Goal: Navigation & Orientation: Find specific page/section

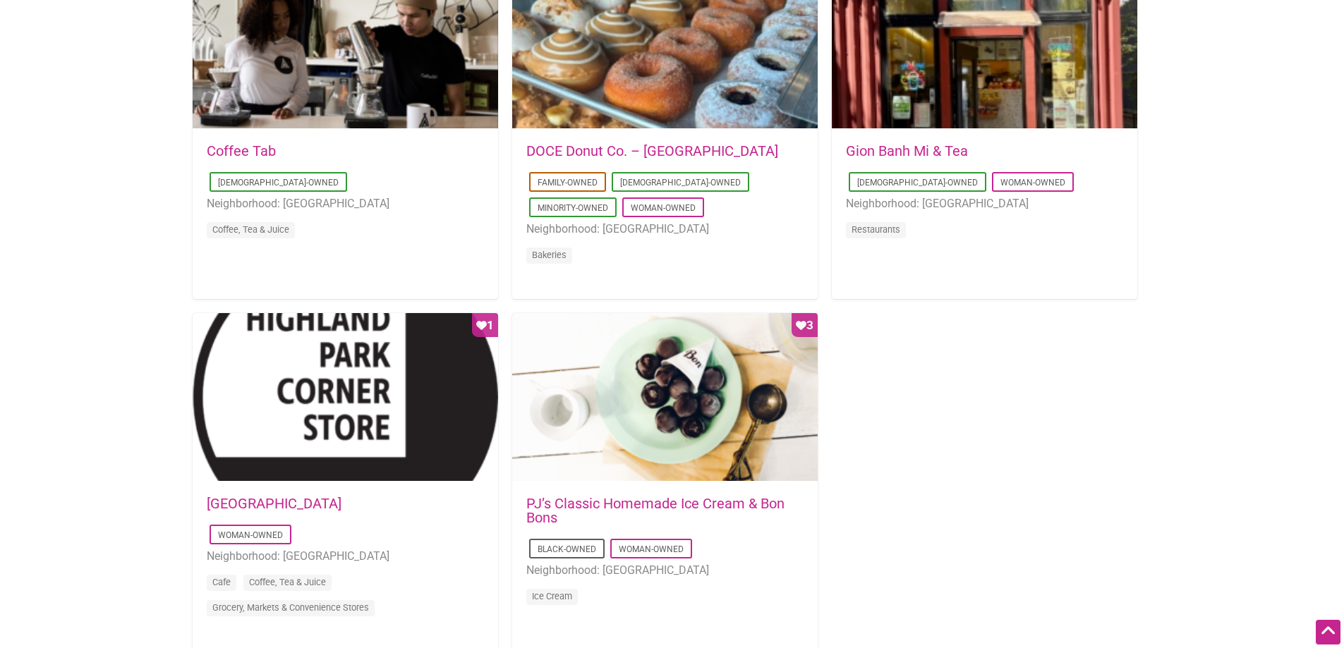
scroll to position [987, 0]
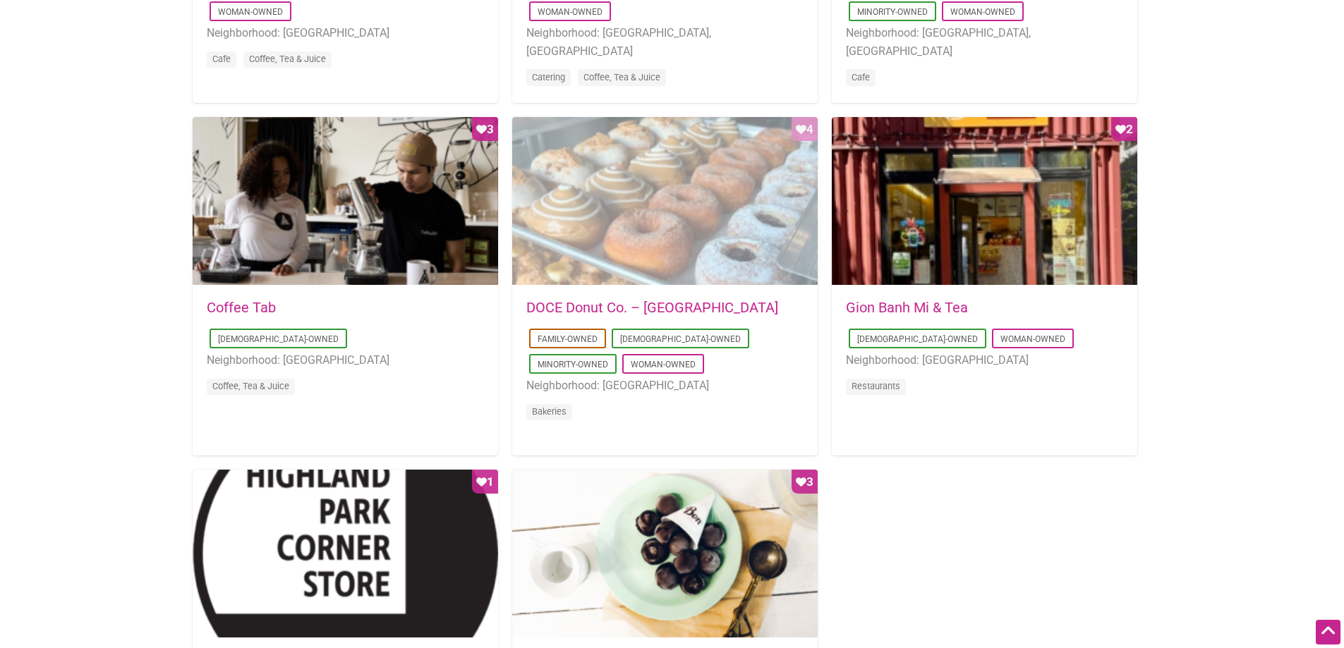
click at [709, 222] on div "Favorite Count 4" at bounding box center [664, 201] width 305 height 169
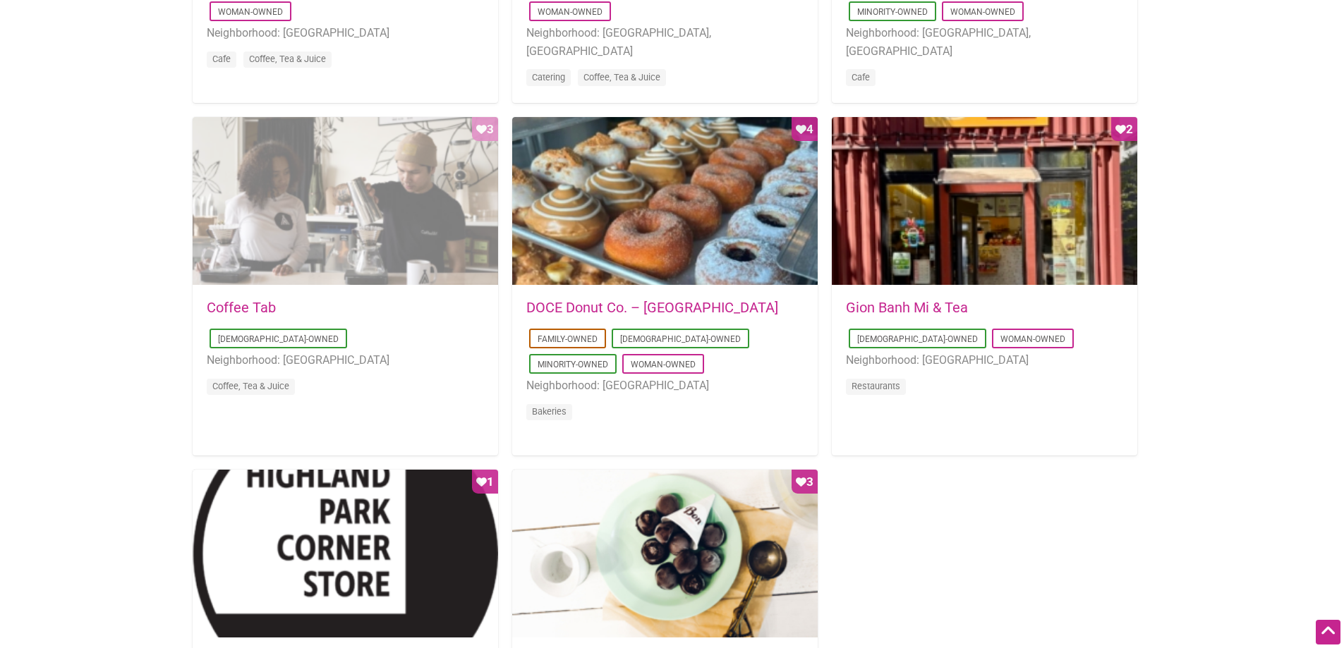
click at [343, 208] on div "Favorite Count 3" at bounding box center [345, 201] width 305 height 169
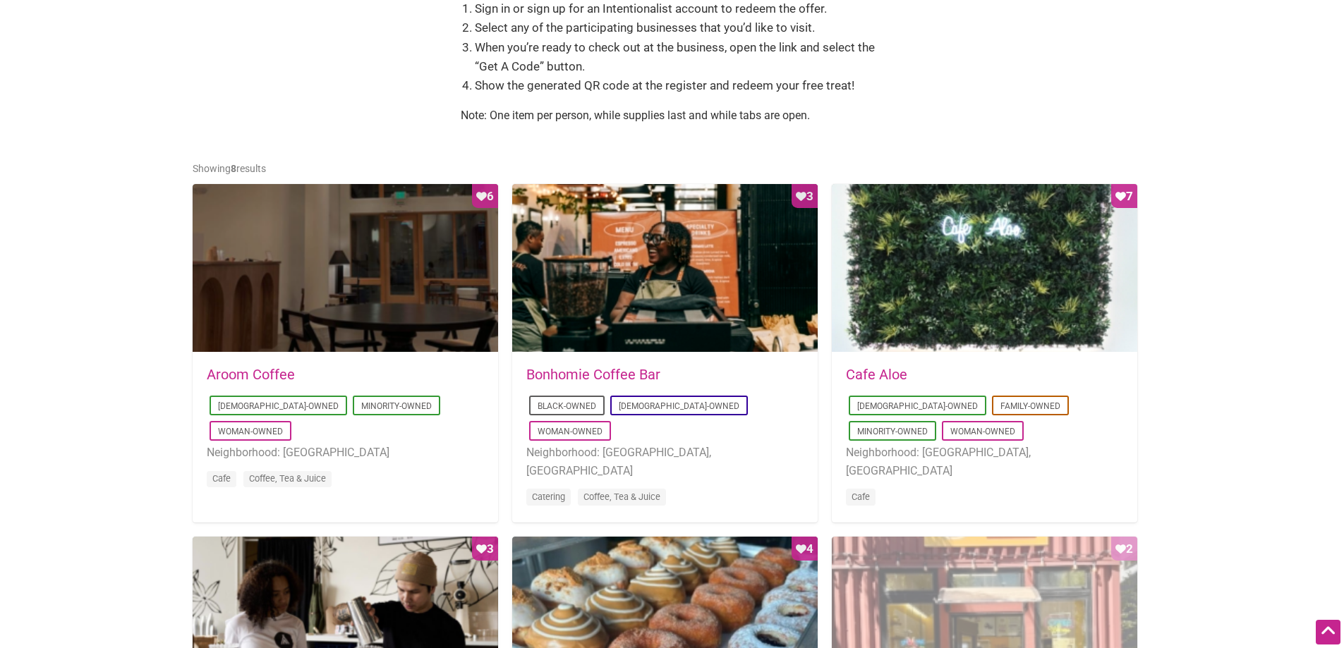
scroll to position [564, 0]
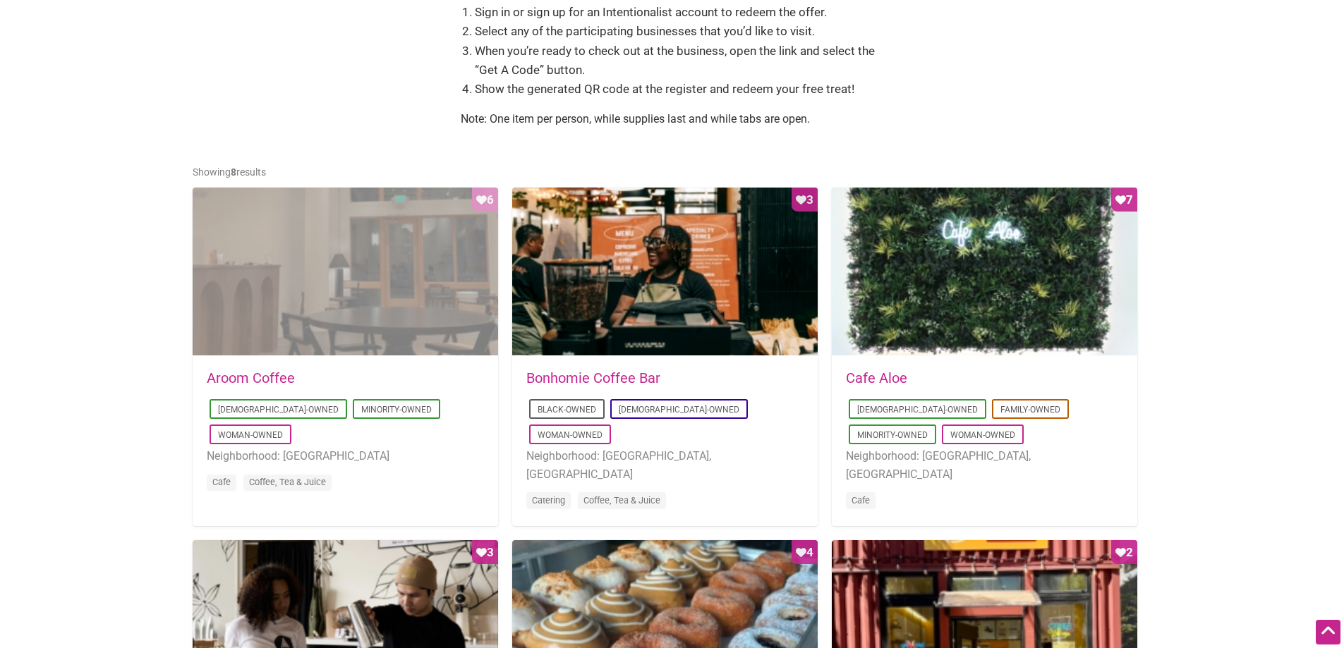
click at [369, 283] on div "Favorite Count 6" at bounding box center [345, 272] width 305 height 169
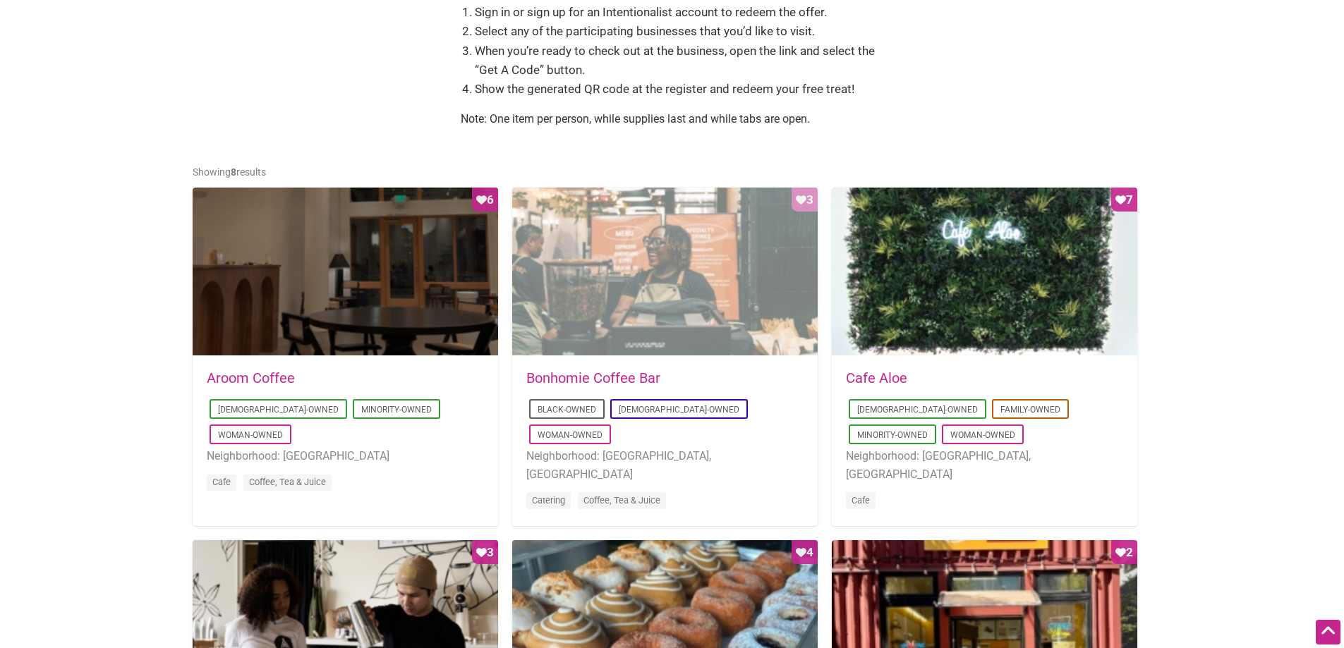
click at [595, 271] on div "Favorite Count 3" at bounding box center [664, 272] width 305 height 169
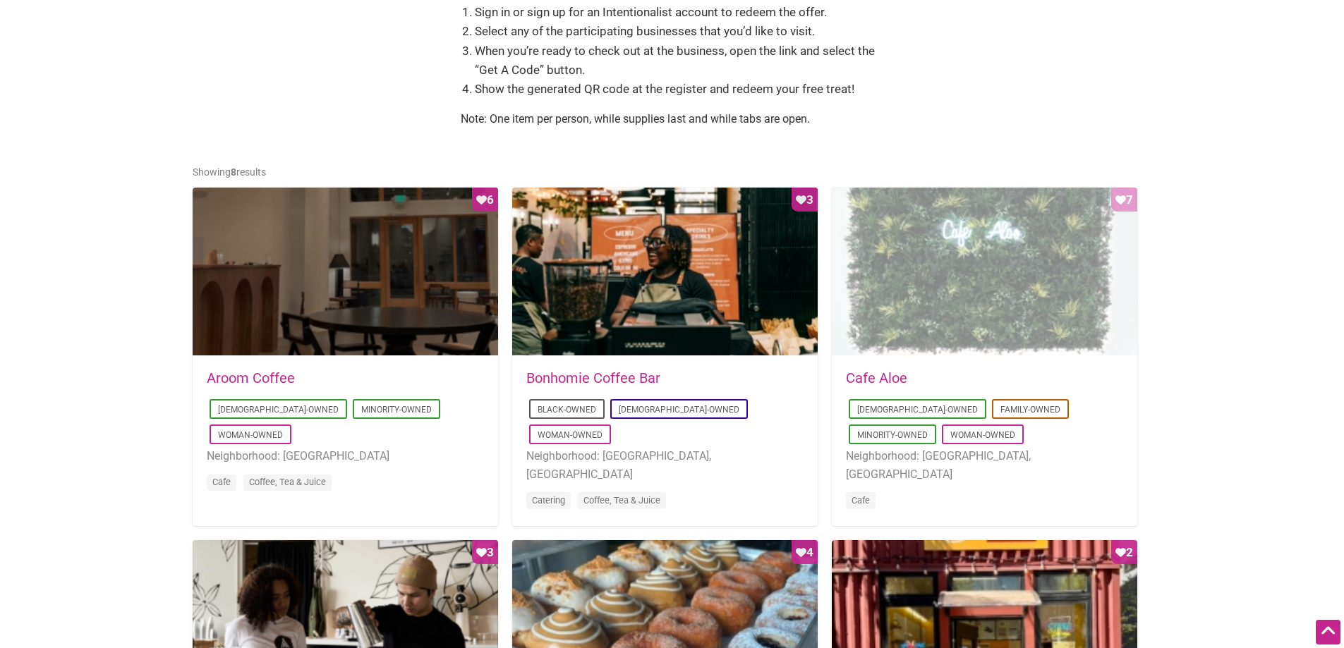
click at [946, 305] on div "Favorite Count 7" at bounding box center [984, 272] width 305 height 169
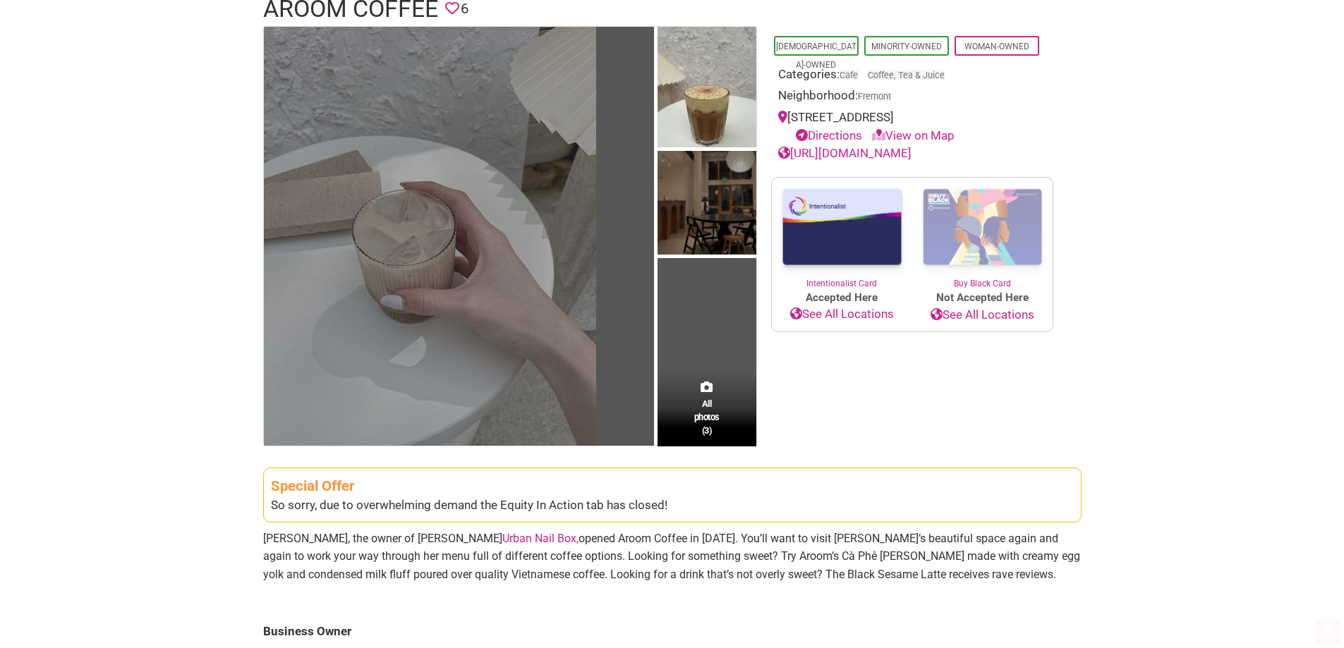
scroll to position [212, 0]
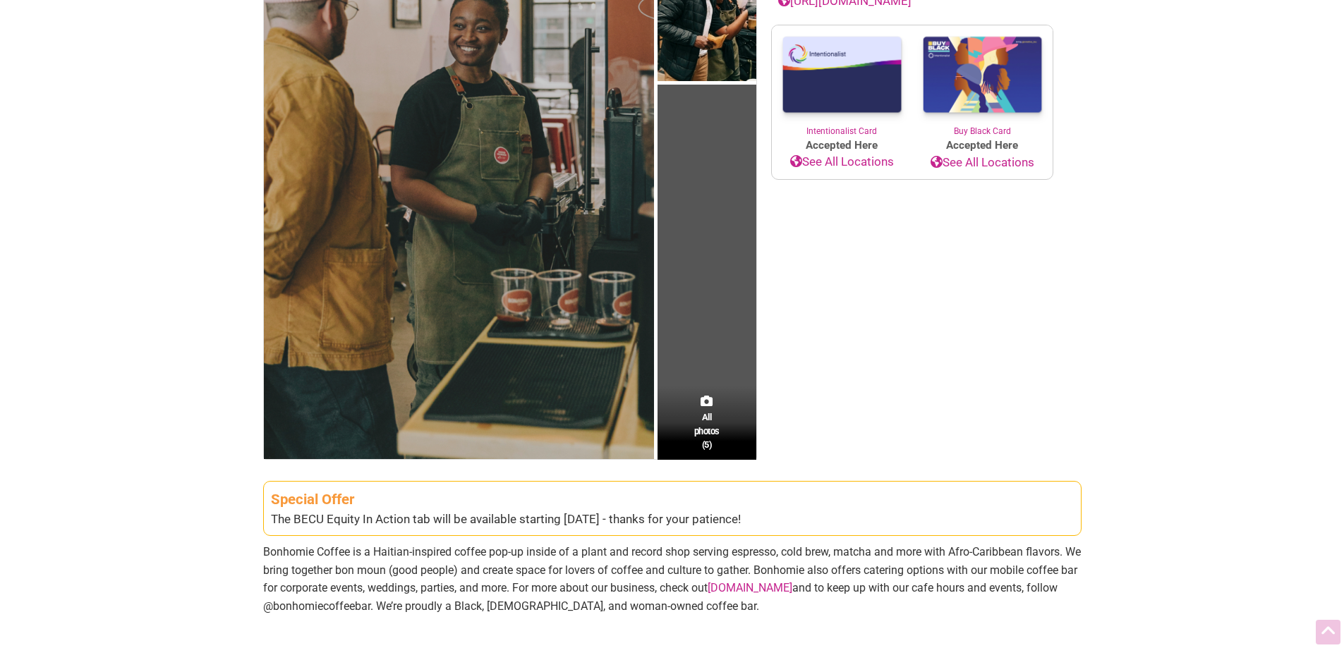
scroll to position [282, 0]
